Goal: Check status: Verify the current state of an ongoing process or item

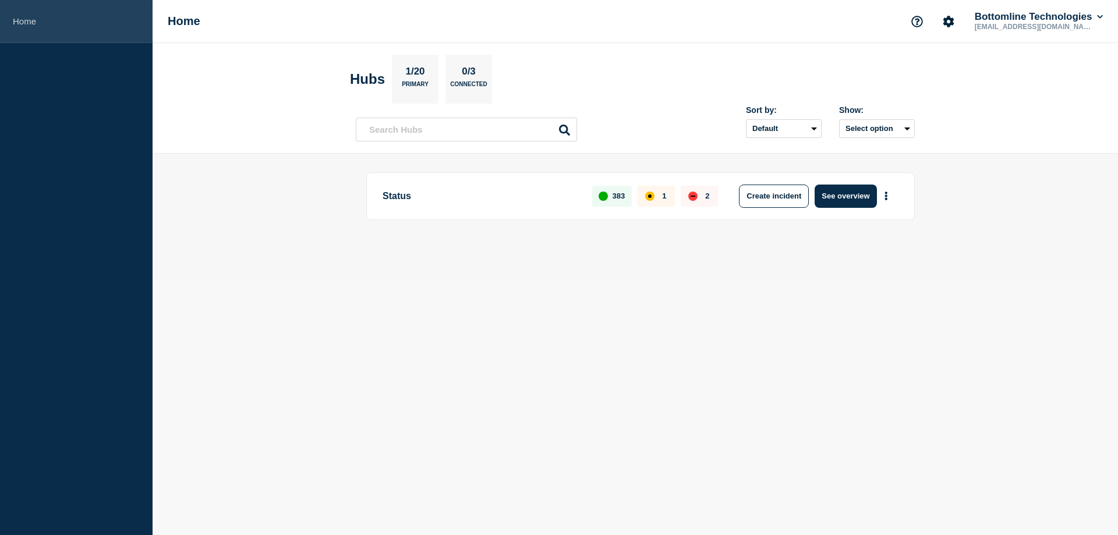
click at [27, 14] on link "Home" at bounding box center [76, 21] width 153 height 43
click at [30, 23] on link "Home" at bounding box center [76, 21] width 153 height 43
click at [847, 198] on button "See overview" at bounding box center [846, 196] width 62 height 23
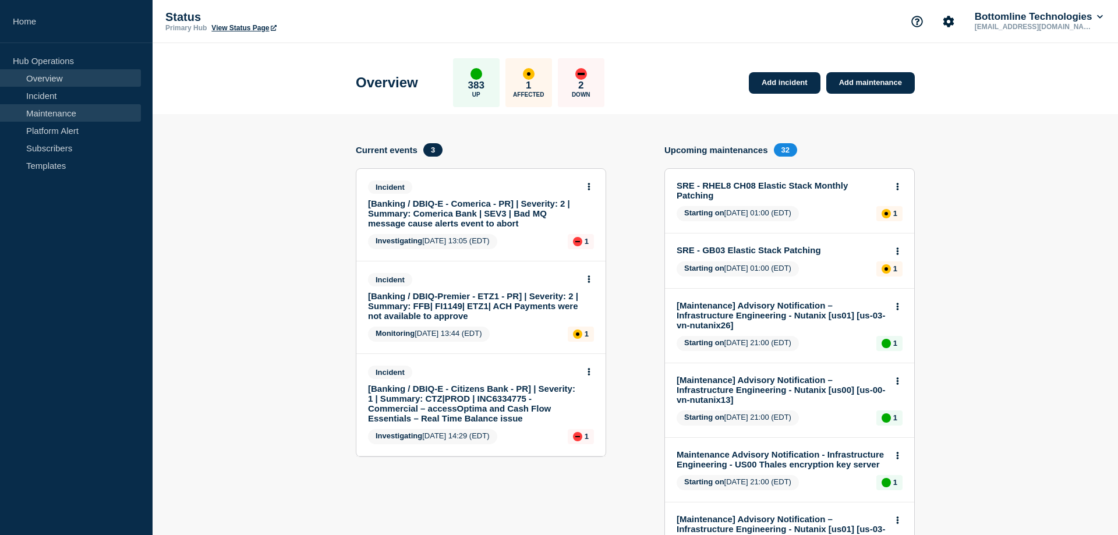
click at [85, 118] on link "Maintenance" at bounding box center [70, 112] width 141 height 17
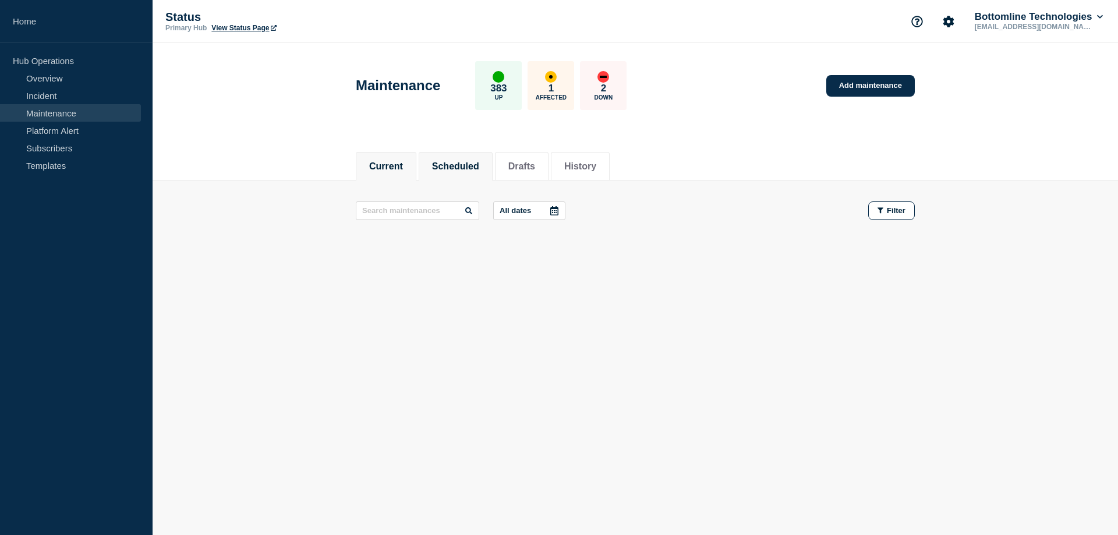
click at [476, 167] on button "Scheduled" at bounding box center [455, 166] width 47 height 10
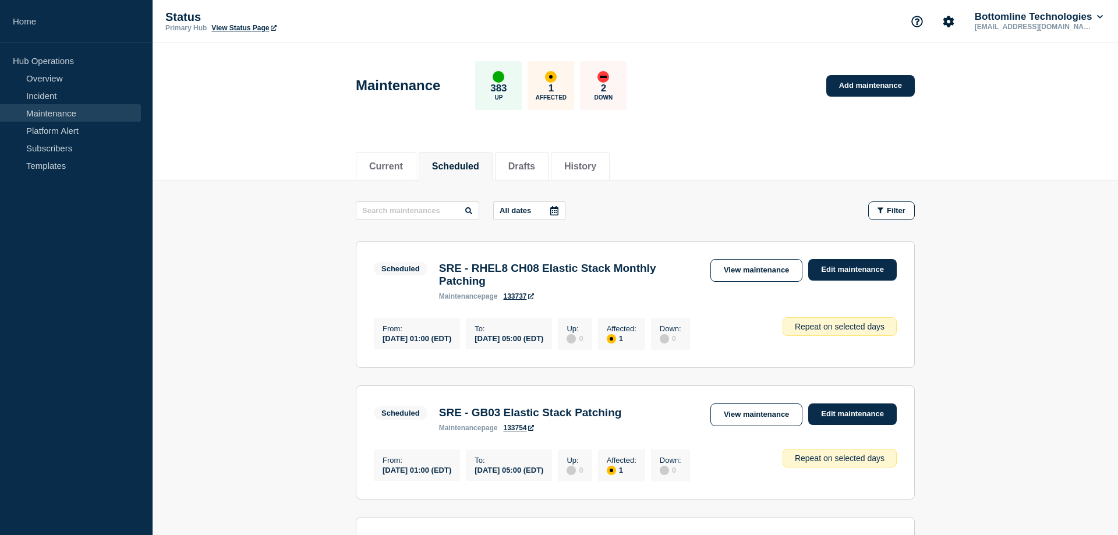
click at [550, 212] on icon at bounding box center [554, 210] width 9 height 9
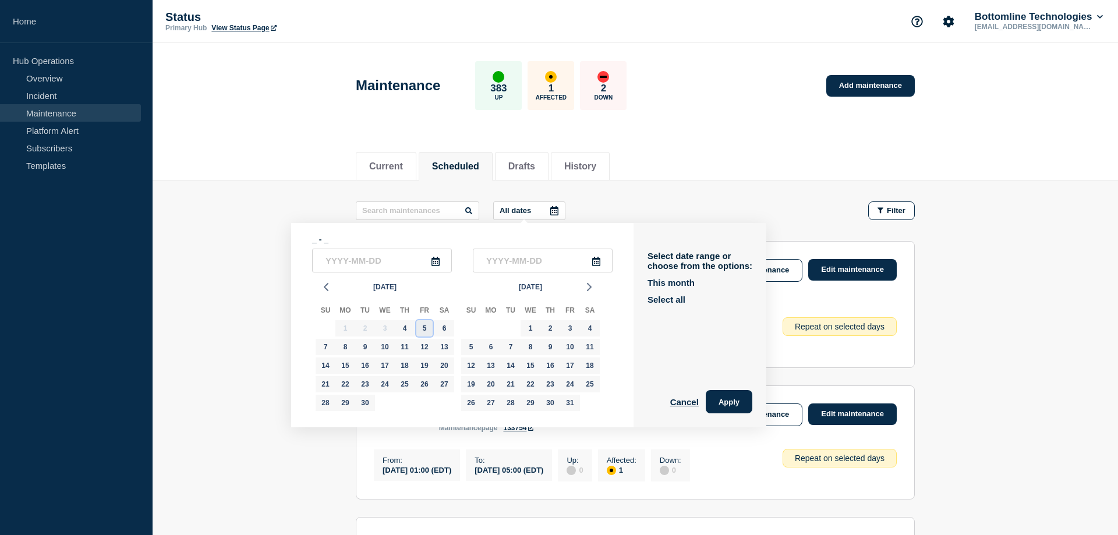
click at [427, 333] on div "5" at bounding box center [424, 328] width 16 height 16
type input "[DATE]"
click at [444, 328] on div "6" at bounding box center [444, 328] width 16 height 16
type input "[DATE]"
click at [719, 403] on button "Apply" at bounding box center [729, 401] width 47 height 23
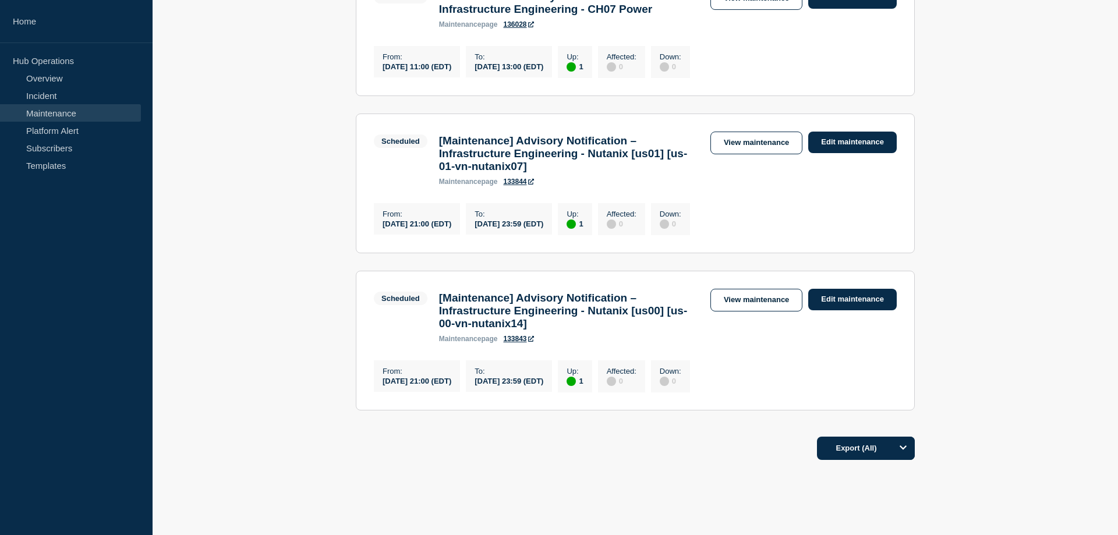
scroll to position [1296, 0]
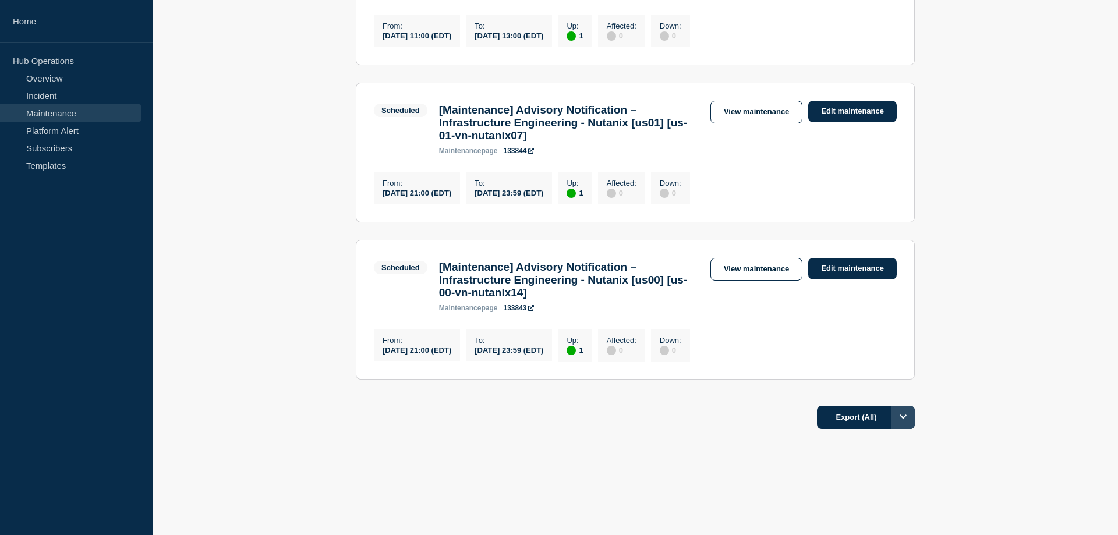
click at [903, 416] on icon "Options" at bounding box center [903, 417] width 7 height 8
click at [871, 468] on button "Filtered" at bounding box center [864, 469] width 37 height 10
click at [906, 415] on icon "Options" at bounding box center [903, 417] width 7 height 8
click at [879, 472] on li "Filtered" at bounding box center [863, 469] width 103 height 27
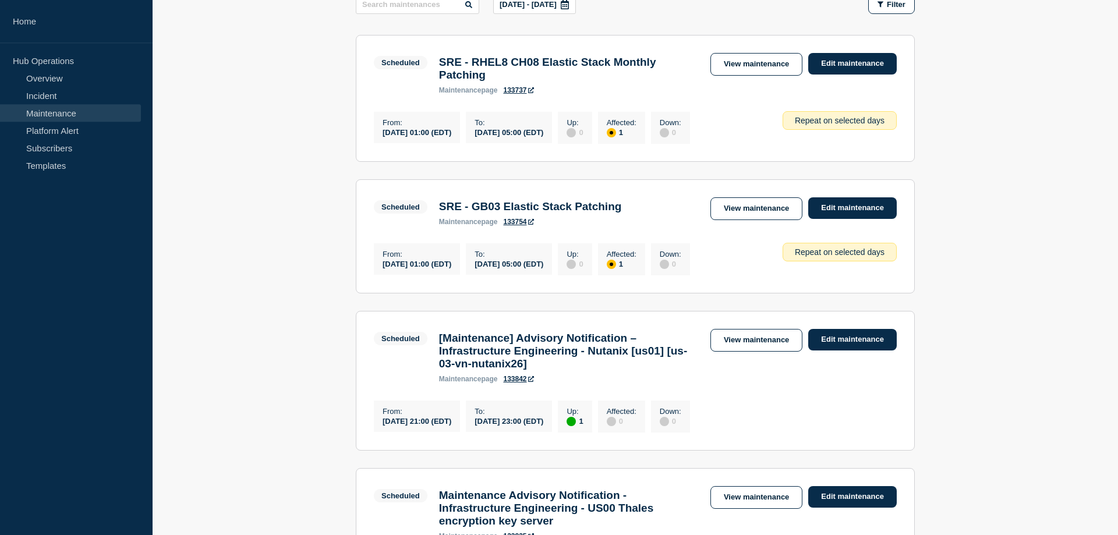
scroll to position [108, 0]
